Goal: Book appointment/travel/reservation

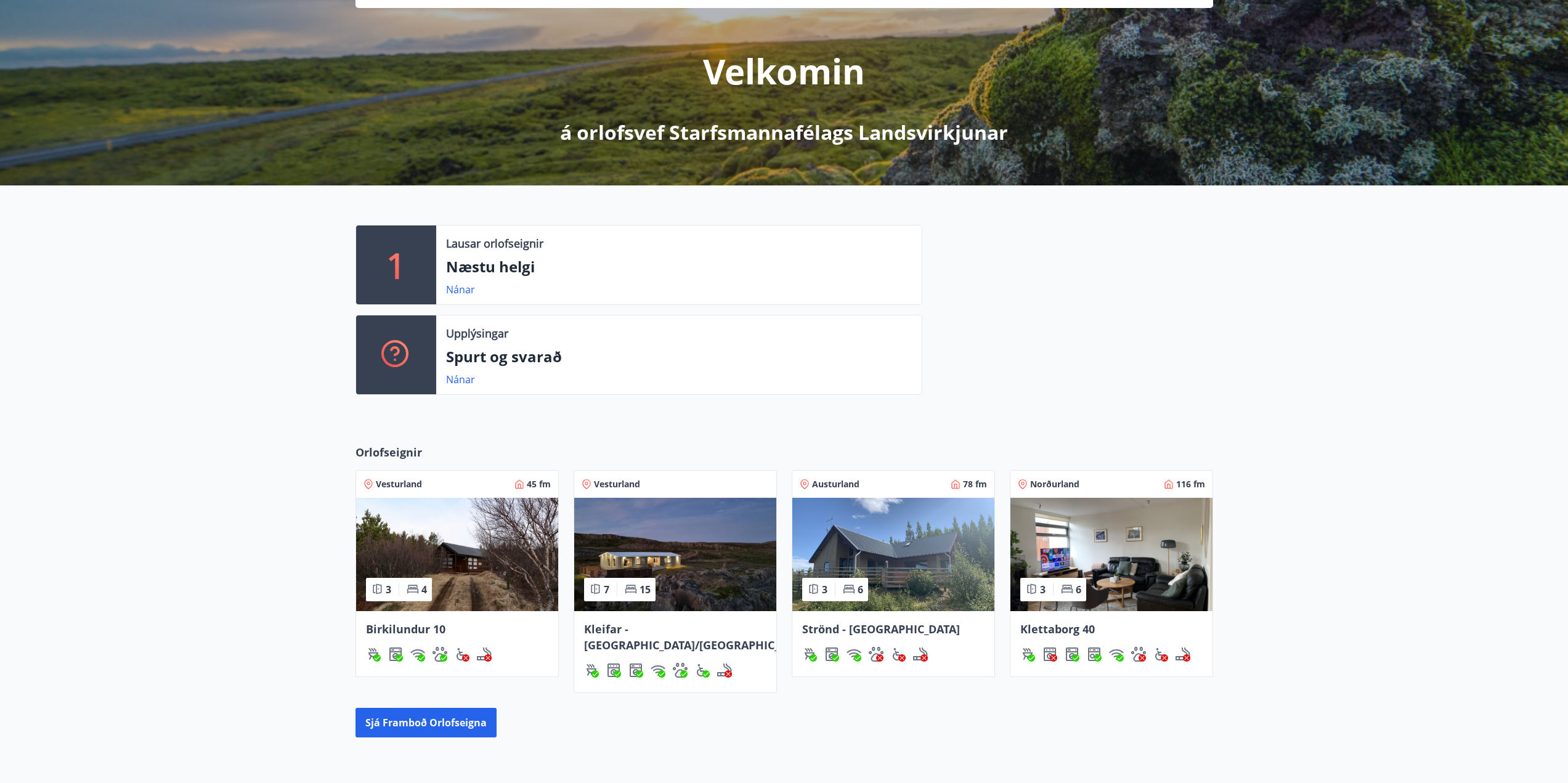
scroll to position [123, 0]
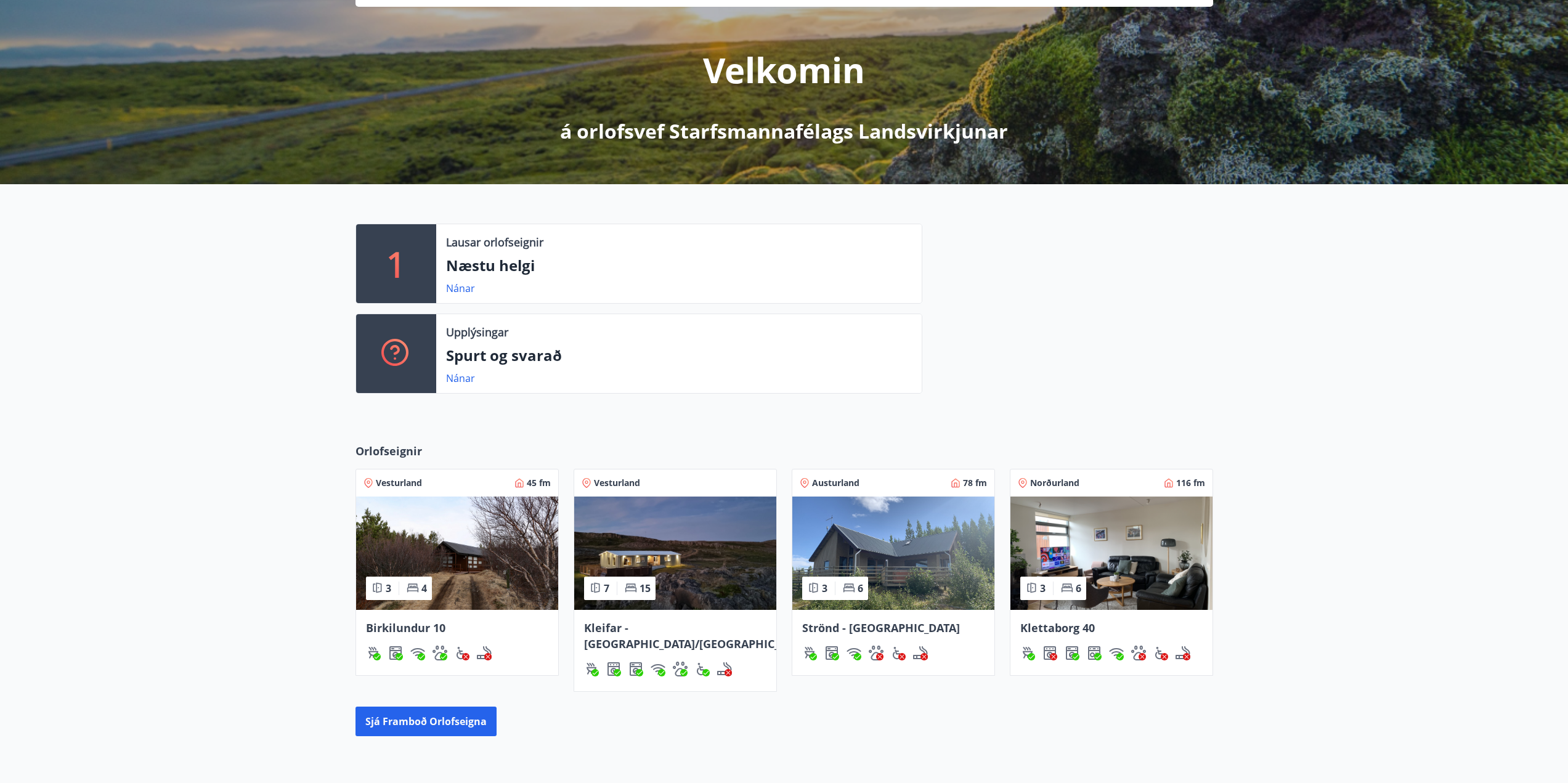
click at [511, 521] on img at bounding box center [457, 553] width 202 height 113
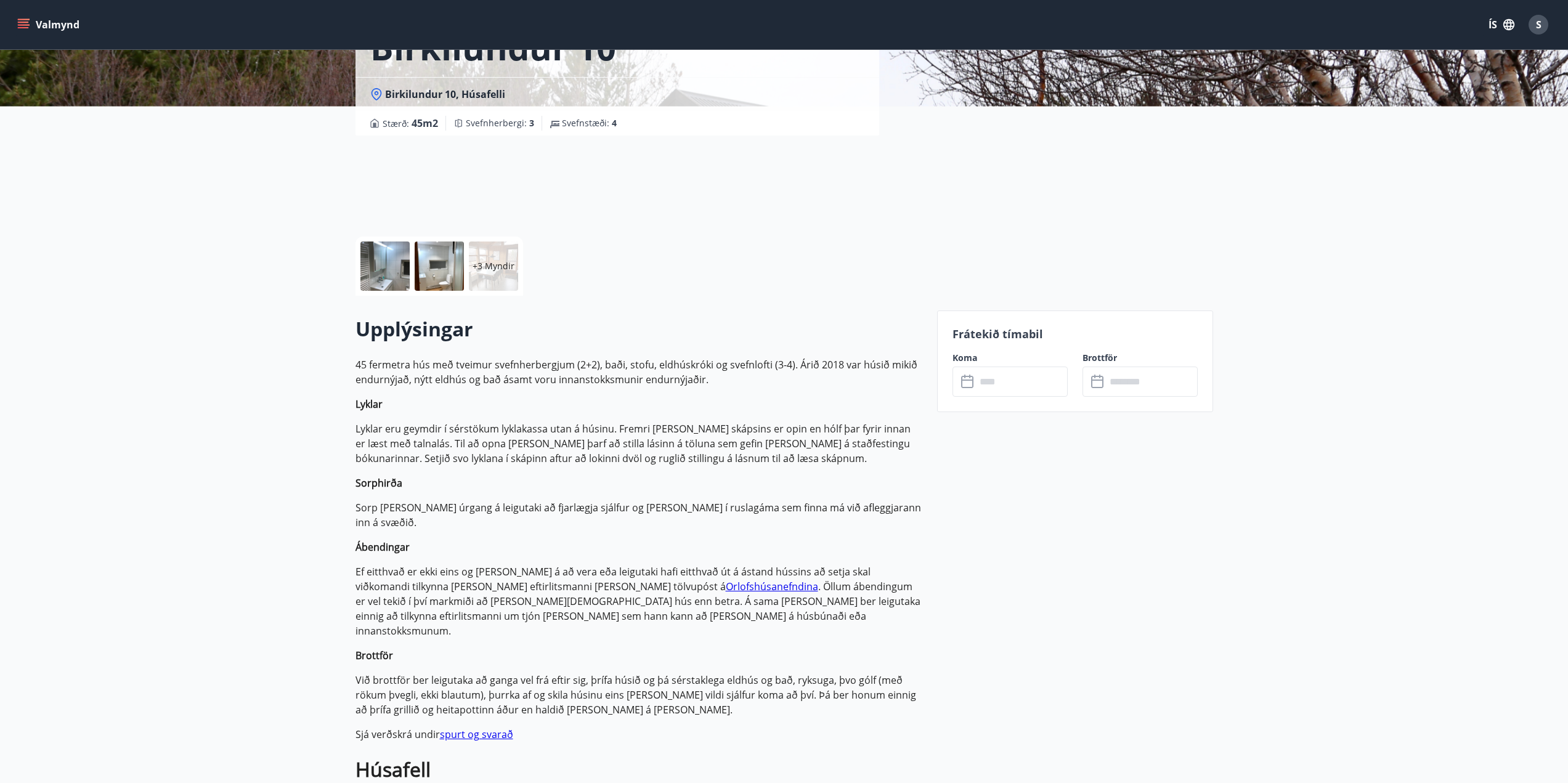
scroll to position [103, 0]
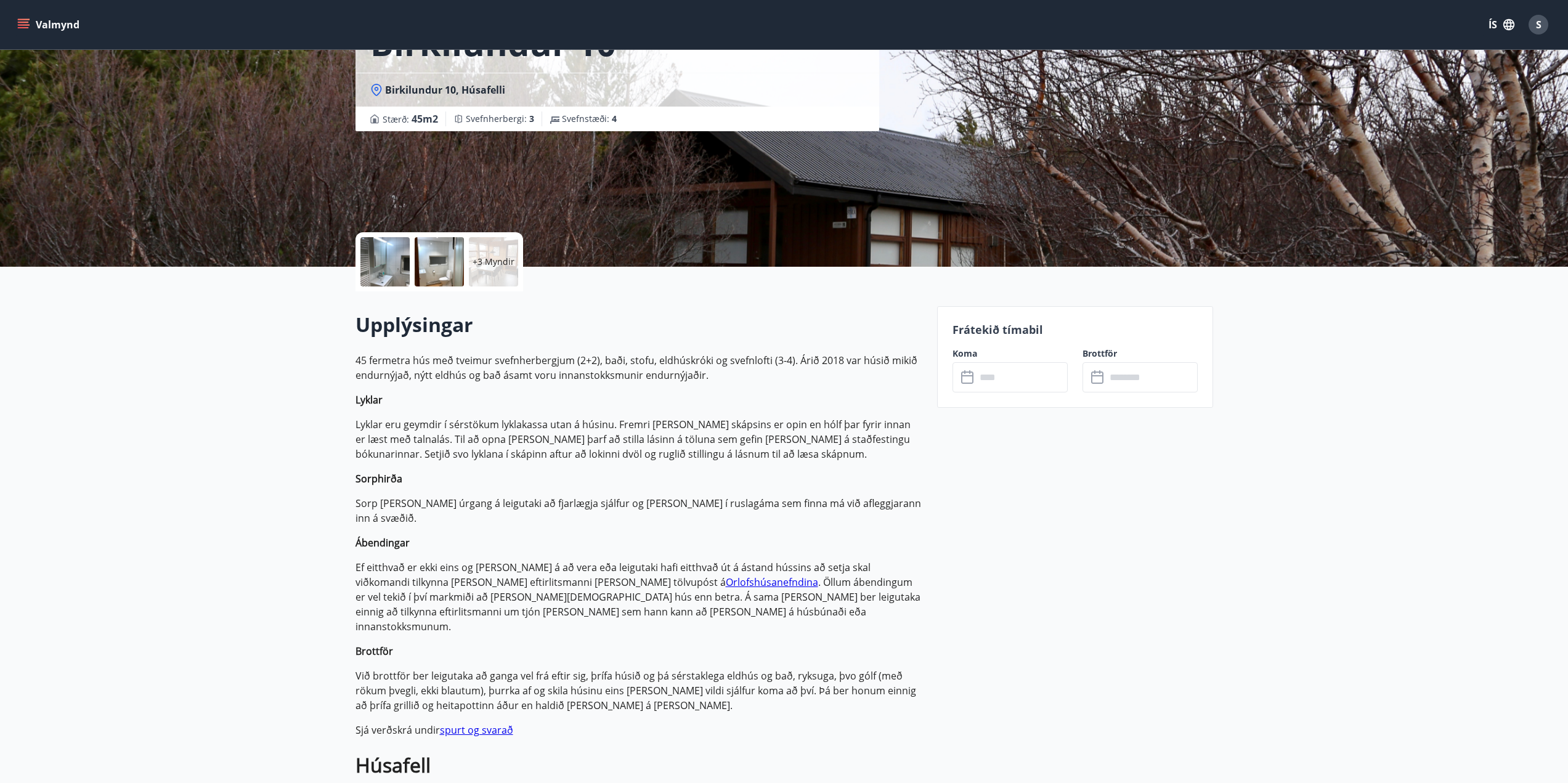
click at [957, 380] on div "​ ​" at bounding box center [1010, 377] width 116 height 30
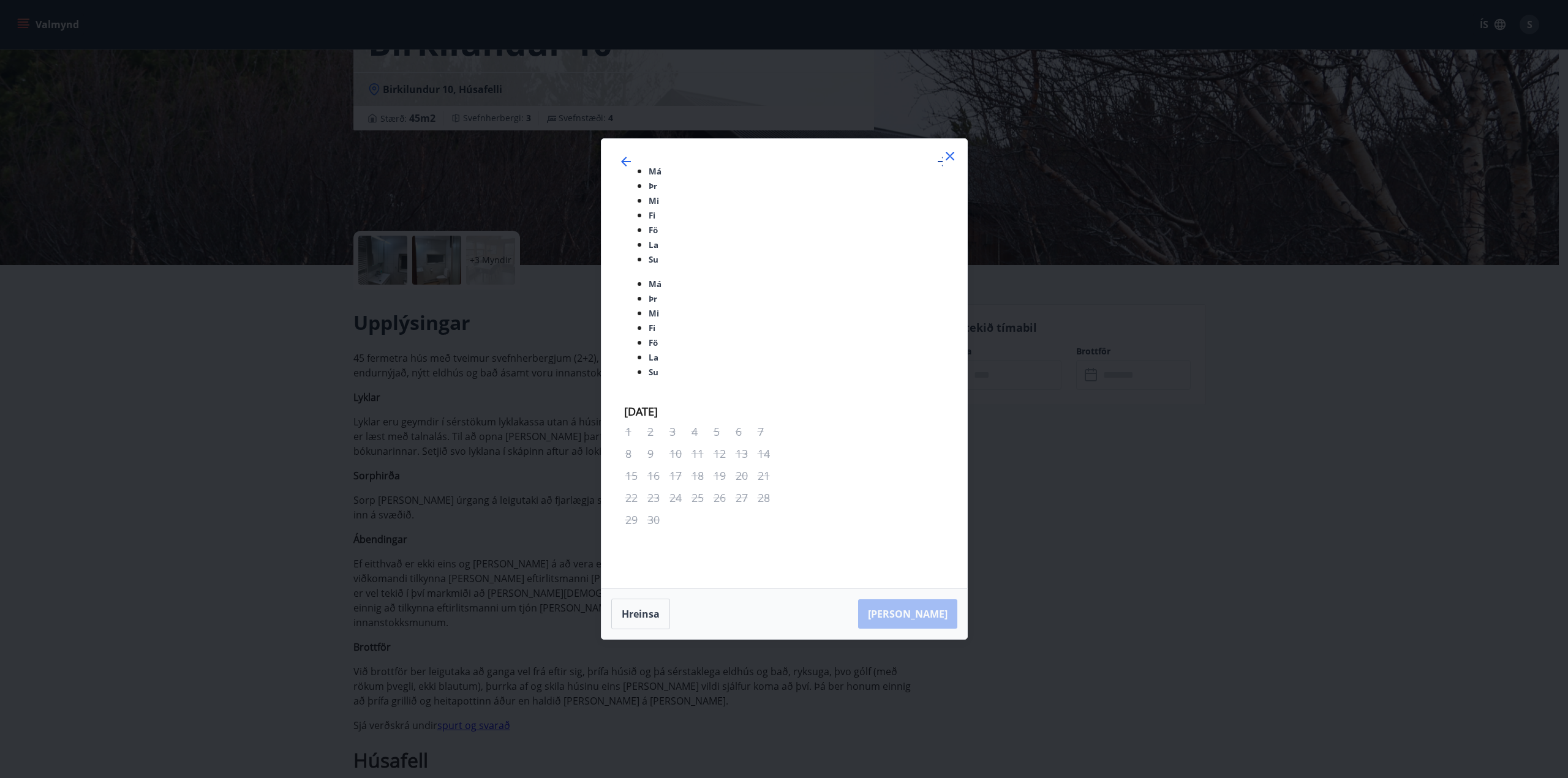
click at [935, 169] on icon "Move forward to switch to the next month." at bounding box center [942, 162] width 15 height 15
click at [1348, 547] on div "Má Þr Mi Fi Fö La Su Má Þr Mi Fi Fö La Su [DATE] 1 2 3 4 5 6 7 8 9 10 11 12 13 …" at bounding box center [784, 389] width 1568 height 778
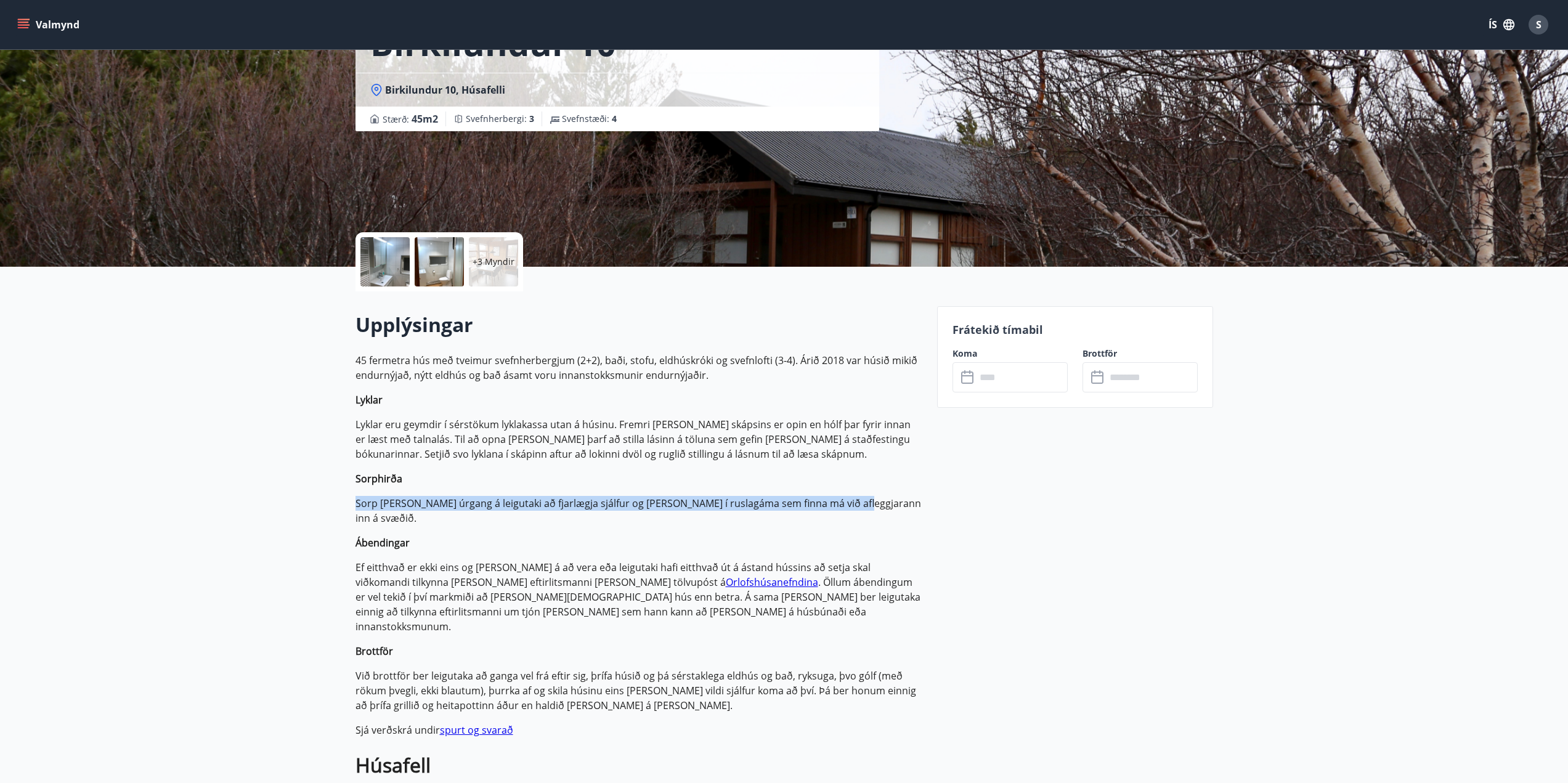
drag, startPoint x: 801, startPoint y: 504, endPoint x: 508, endPoint y: 485, distance: 293.6
click at [508, 485] on p "45 fermetra hús með tveimur svefnherbergjum (2+2), baði, stofu, eldhúskróki og …" at bounding box center [638, 773] width 567 height 840
click at [508, 485] on p "Sorphirða" at bounding box center [638, 479] width 567 height 15
